Goal: Information Seeking & Learning: Learn about a topic

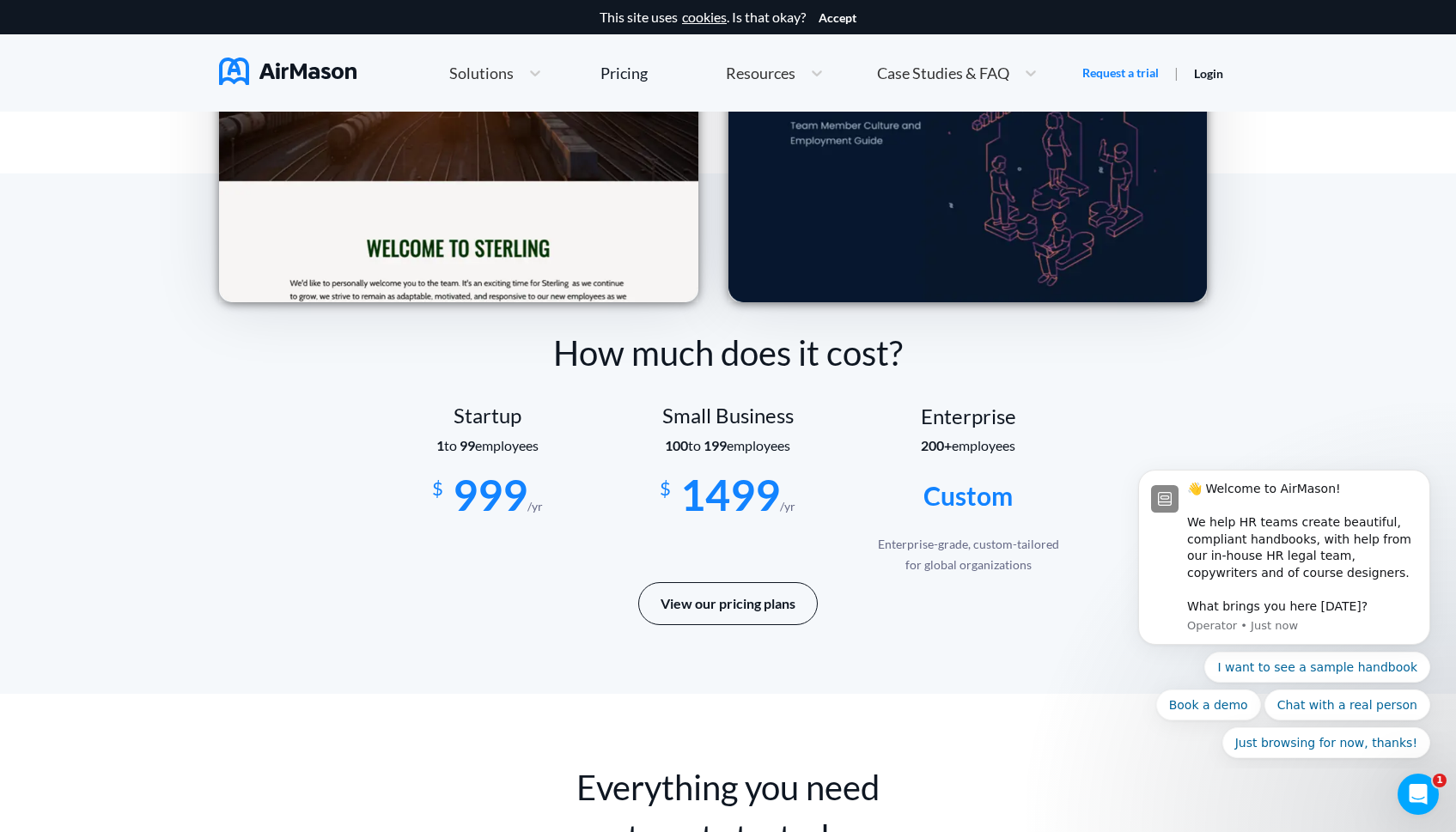
scroll to position [2883, 0]
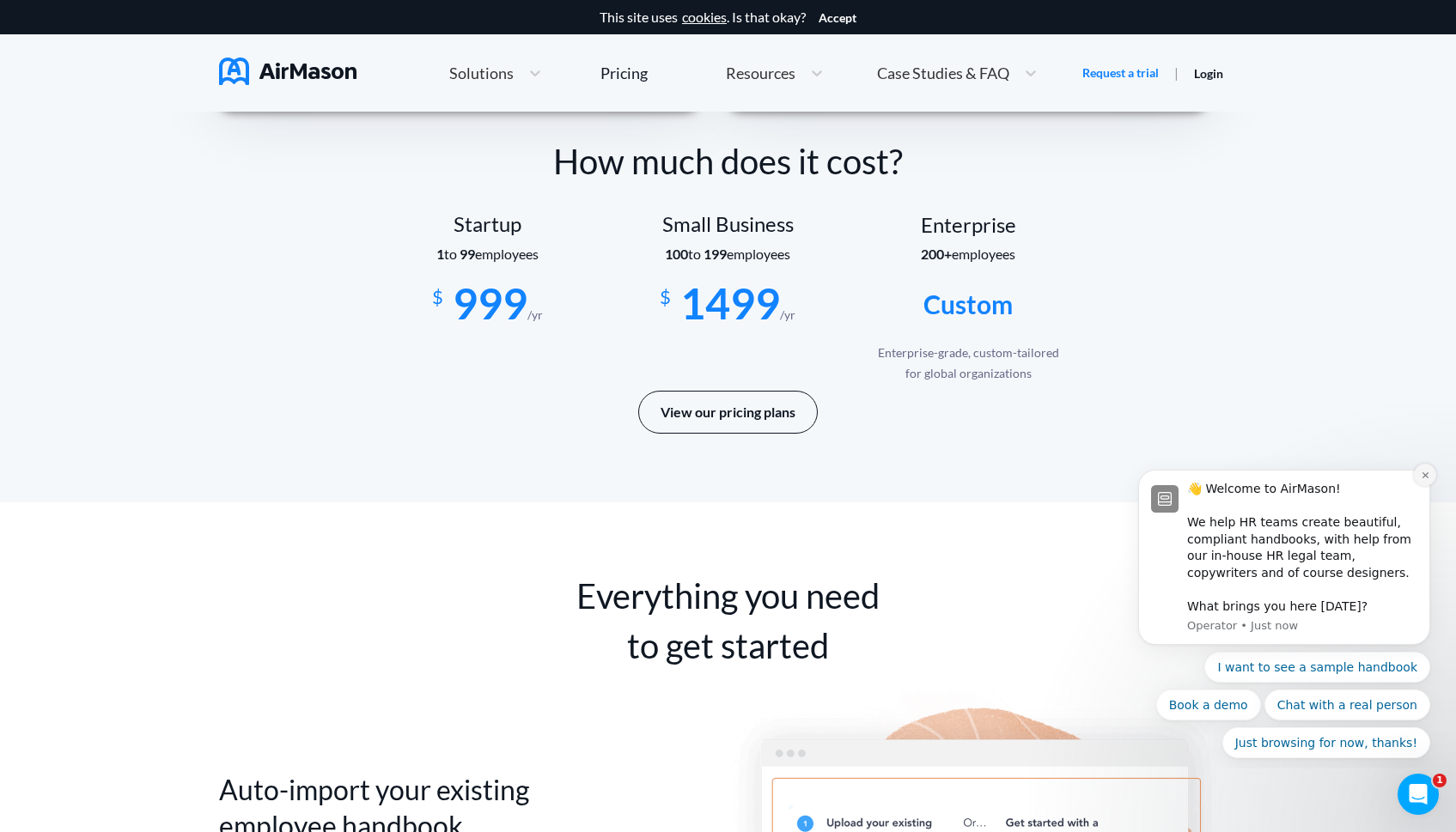
click at [1424, 477] on icon "Dismiss notification" at bounding box center [1425, 475] width 10 height 10
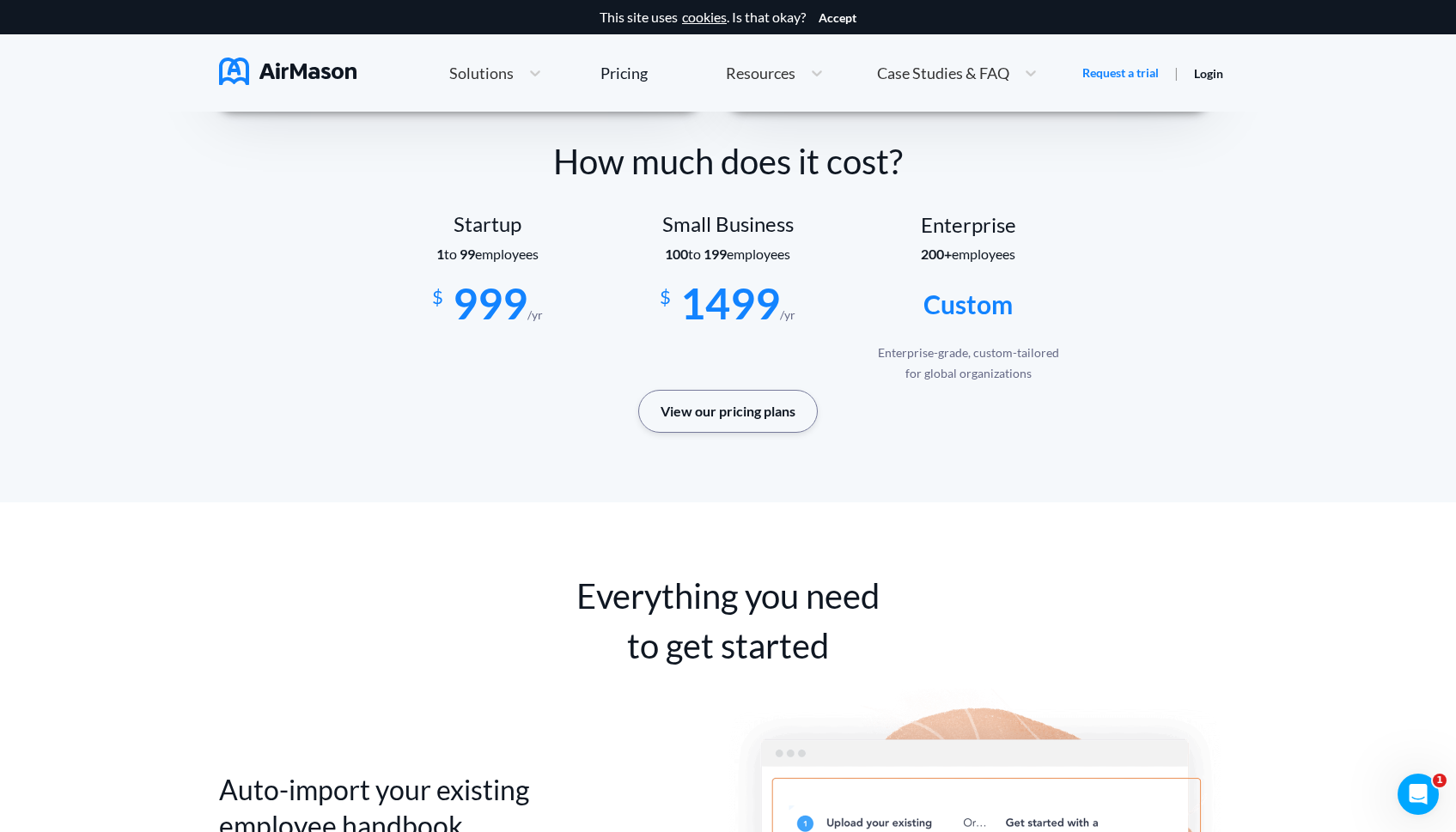
click at [736, 417] on button "View our pricing plans" at bounding box center [728, 411] width 179 height 43
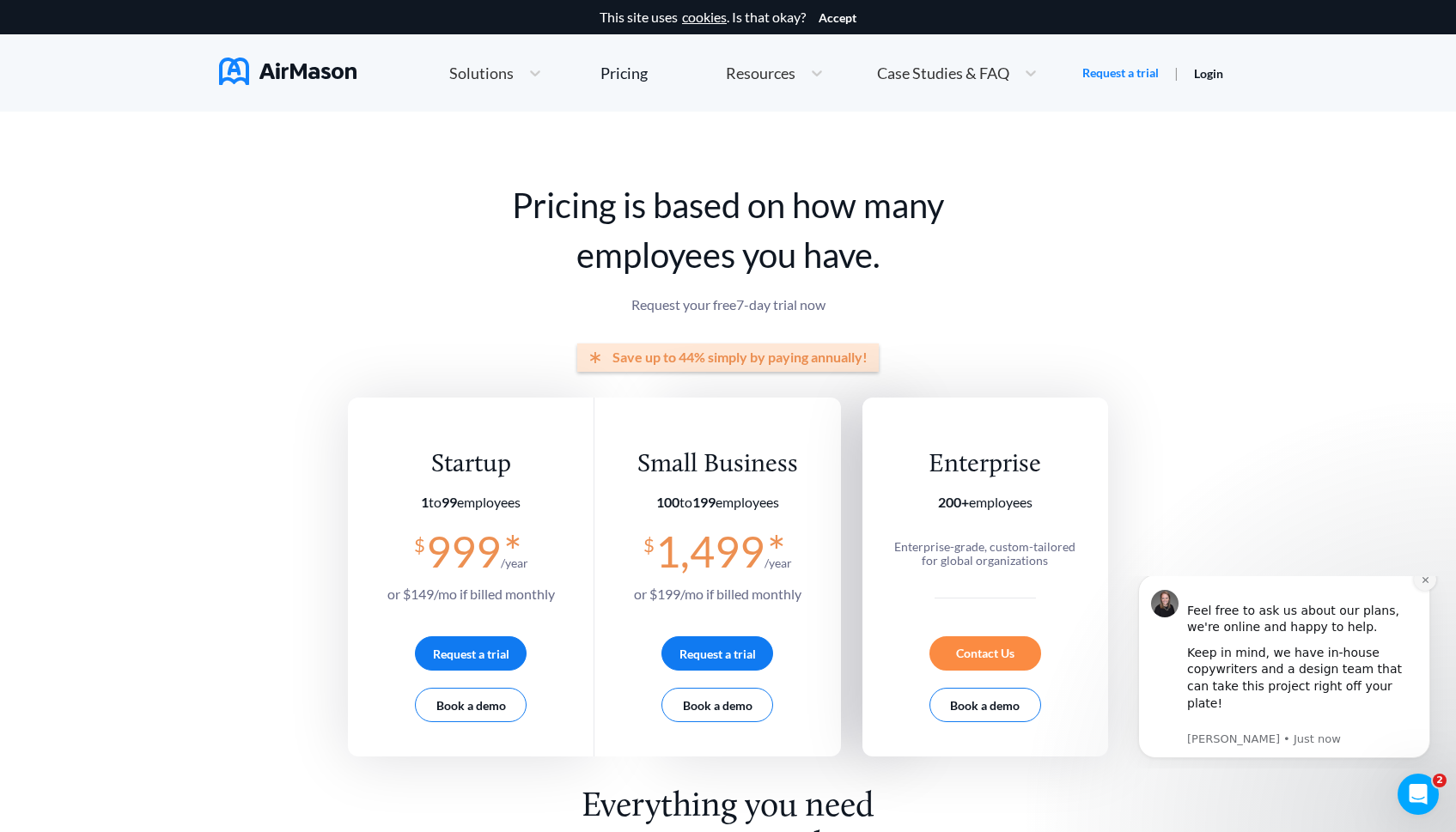
click at [1424, 582] on icon "Dismiss notification" at bounding box center [1424, 579] width 6 height 6
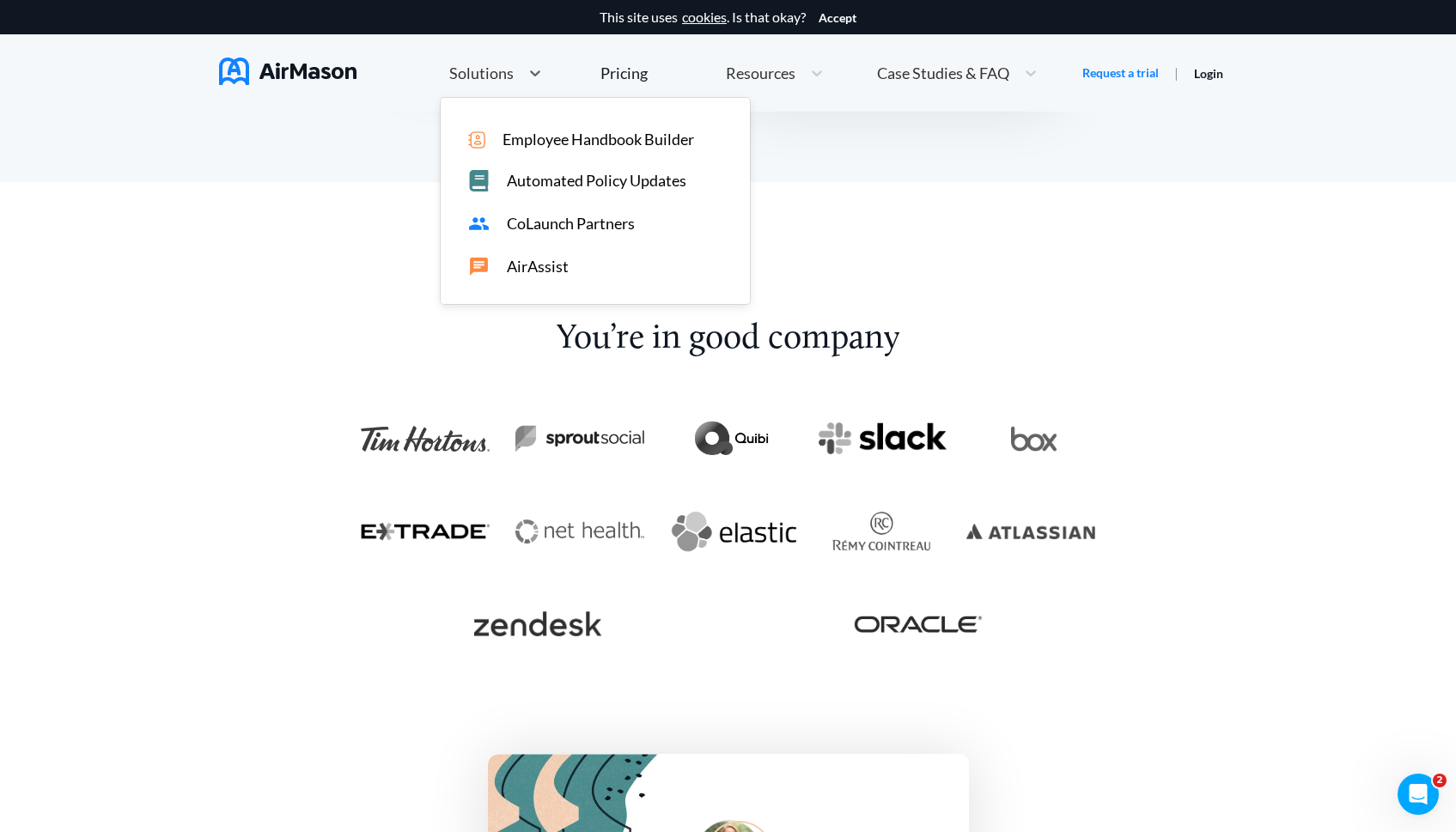
scroll to position [2302, 0]
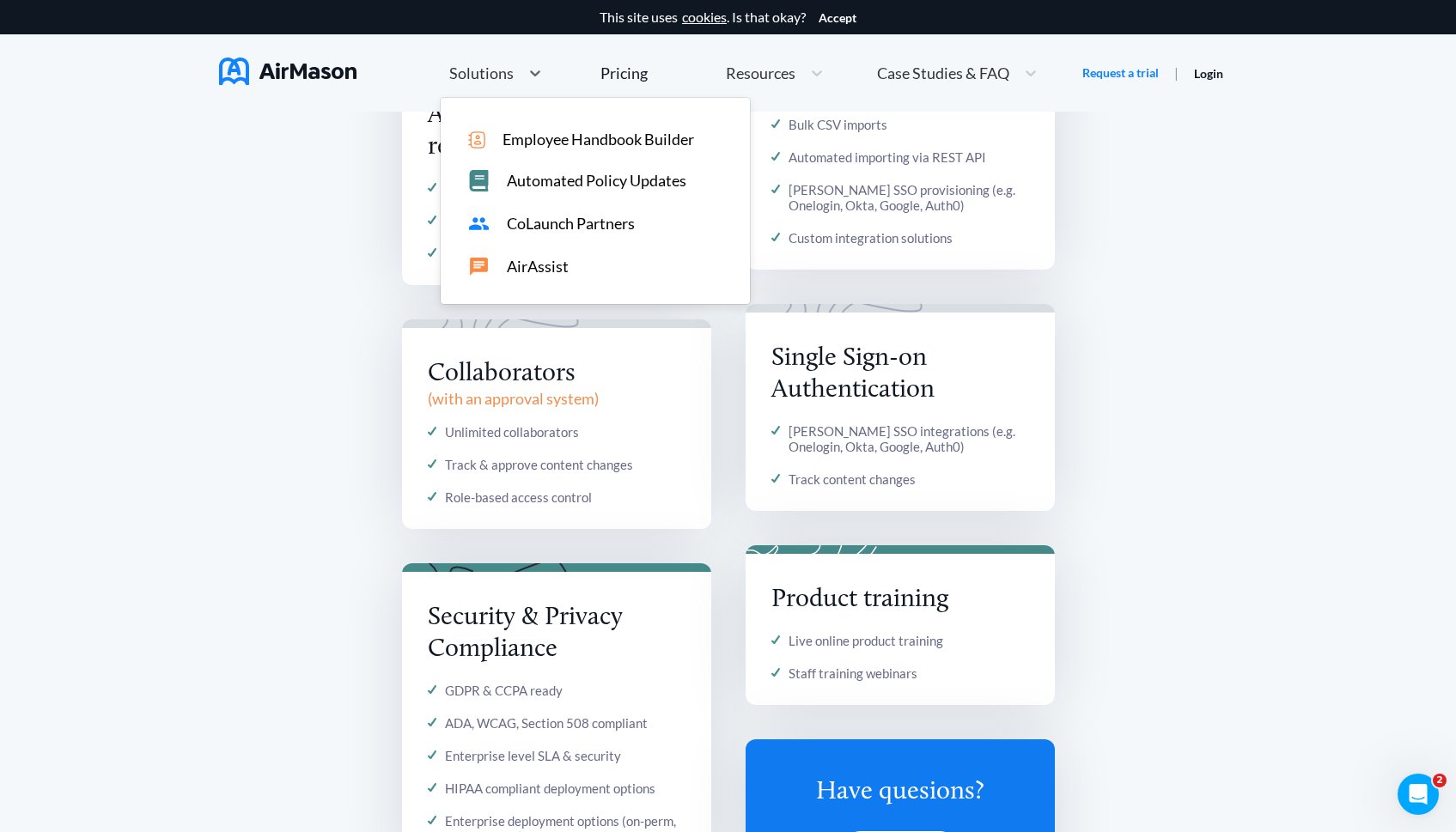
click at [510, 68] on span "Solutions" at bounding box center [481, 73] width 64 height 16
click at [510, 67] on span "Solutions" at bounding box center [481, 73] width 64 height 16
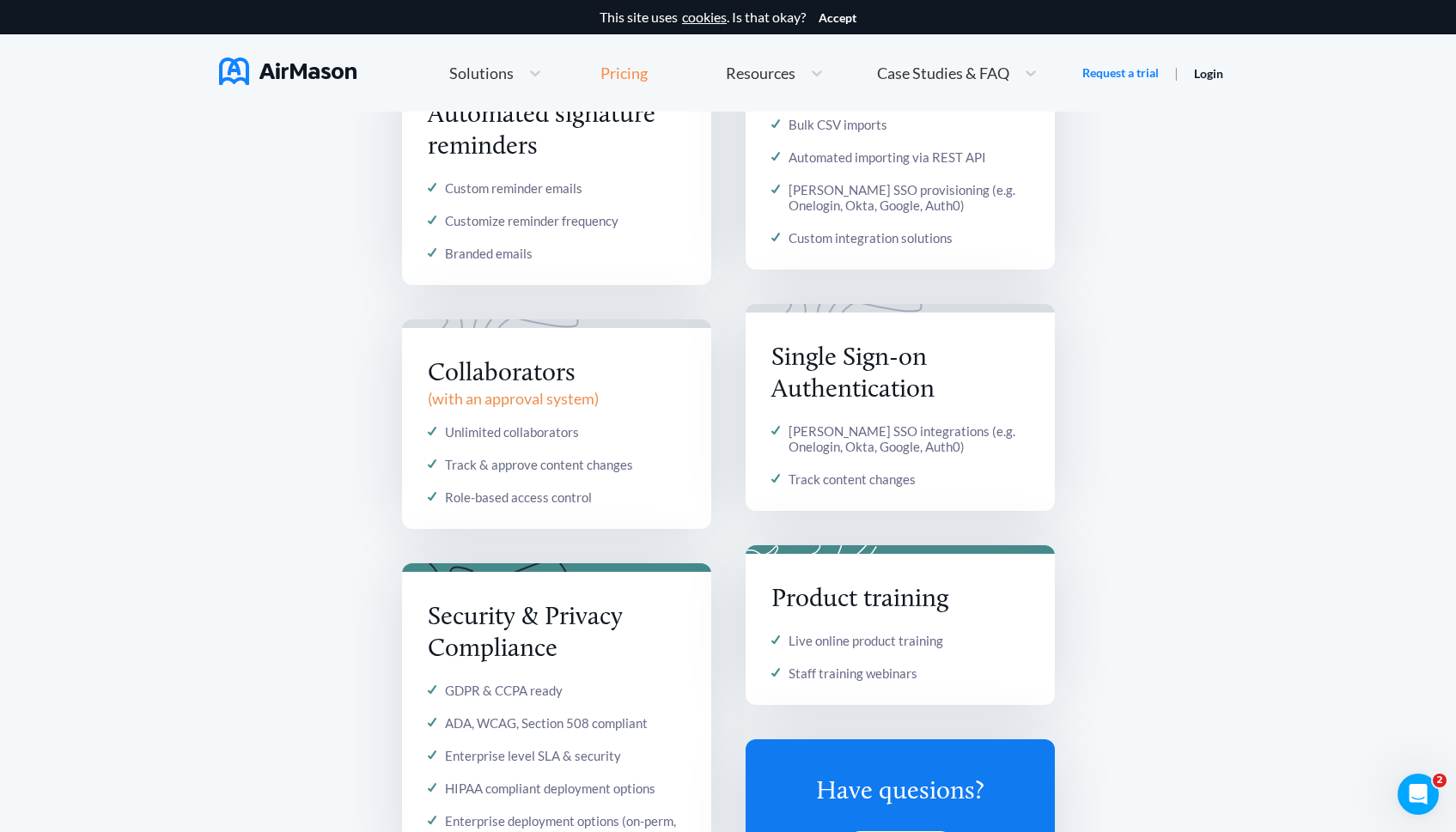
click at [620, 73] on div "Pricing" at bounding box center [625, 73] width 48 height 16
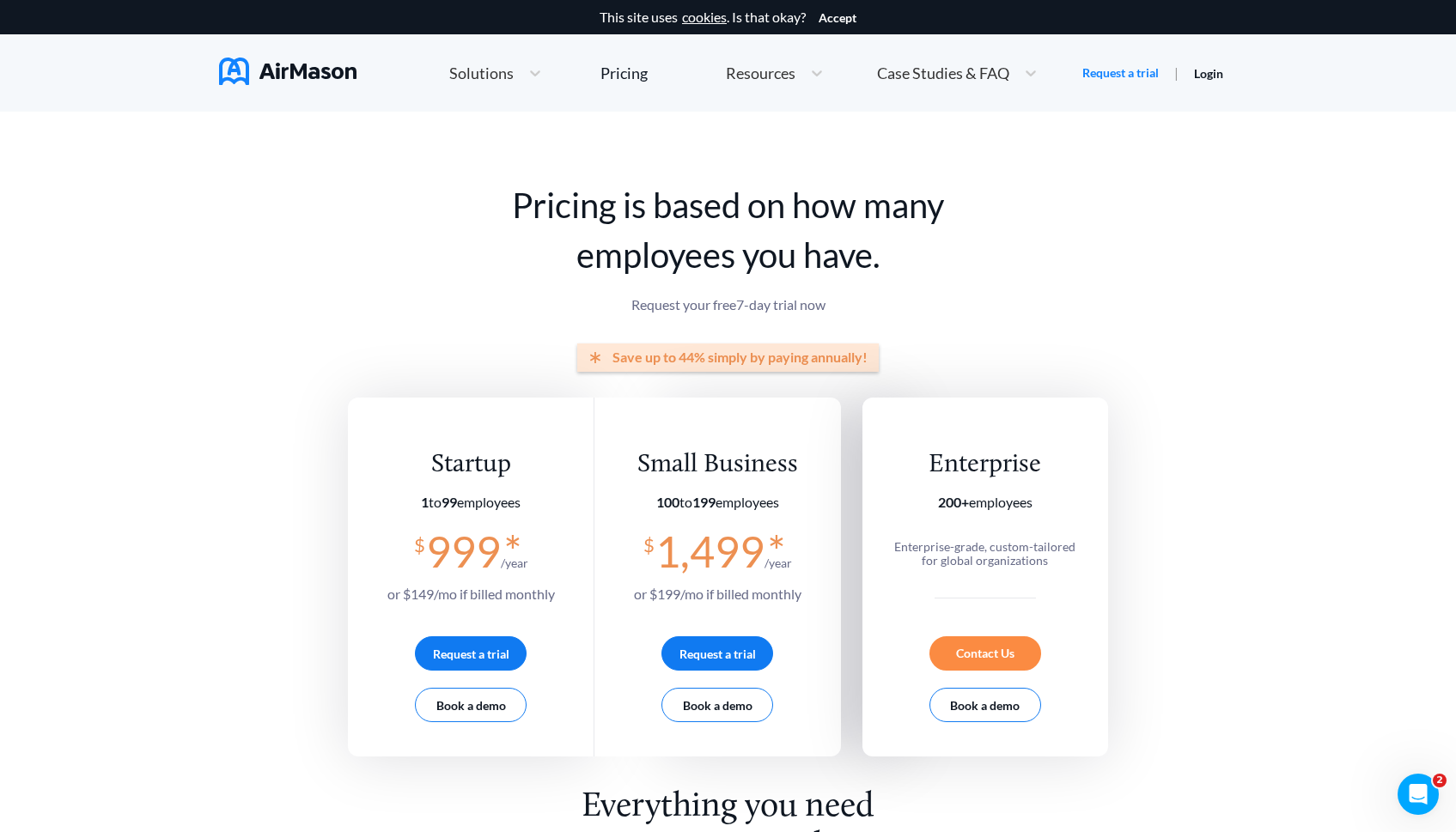
click at [759, 73] on span "Resources" at bounding box center [760, 73] width 69 height 16
click at [955, 81] on div "Case Studies & FAQ" at bounding box center [941, 73] width 146 height 22
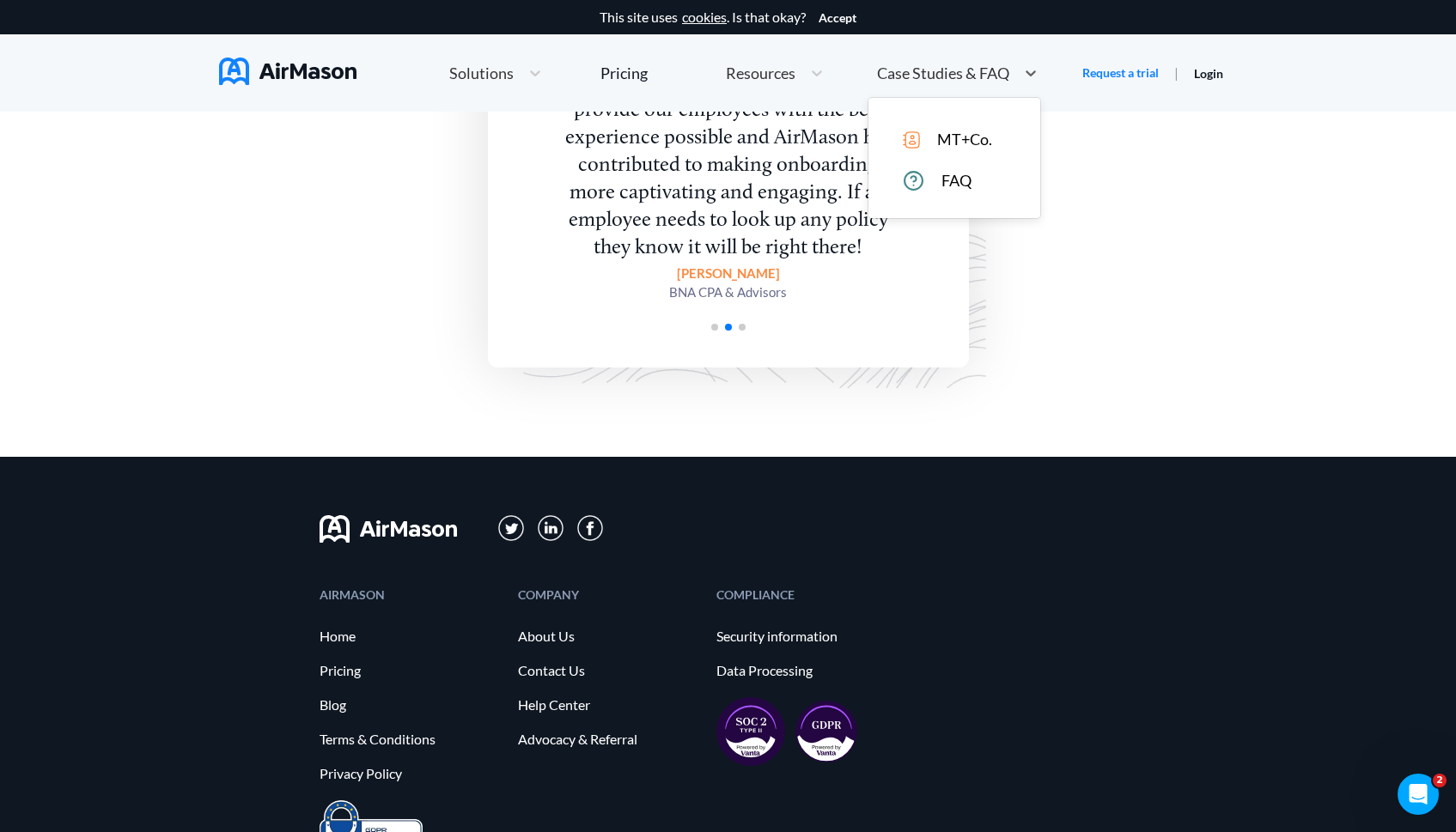
scroll to position [4135, 0]
